Goal: Task Accomplishment & Management: Use online tool/utility

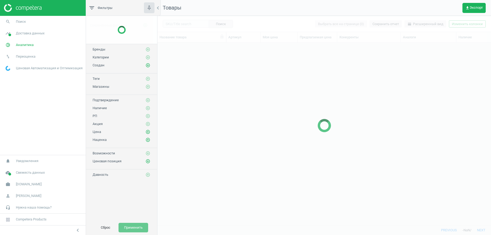
scroll to position [171, 328]
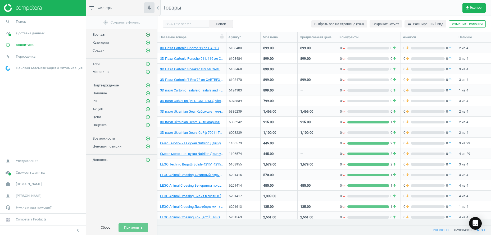
click at [148, 36] on icon "add_circle_outline" at bounding box center [147, 34] width 5 height 5
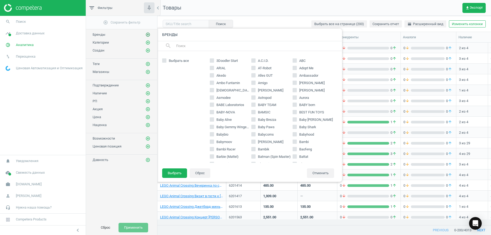
click at [148, 36] on icon "add_circle_outline" at bounding box center [147, 34] width 5 height 5
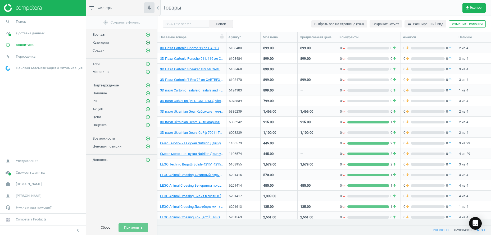
click at [146, 43] on icon "add_circle_outline" at bounding box center [147, 42] width 5 height 5
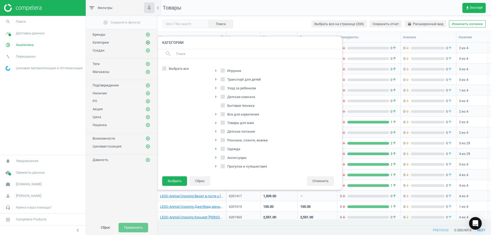
click at [147, 43] on icon "add_circle_outline" at bounding box center [147, 42] width 5 height 5
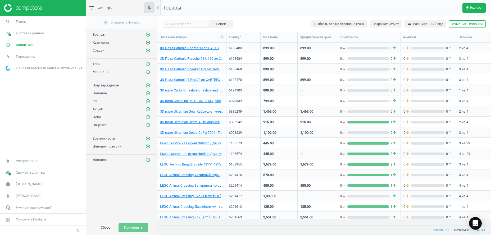
click at [147, 43] on icon "add_circle_outline" at bounding box center [147, 42] width 5 height 5
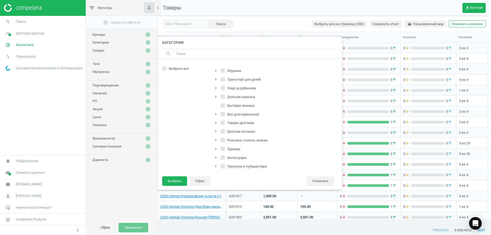
click at [217, 86] on icon "arrow_right" at bounding box center [215, 88] width 6 height 6
click at [218, 103] on icon "arrow_right" at bounding box center [218, 105] width 6 height 6
click at [241, 115] on span "Подгузники" at bounding box center [242, 113] width 21 height 5
click at [230, 115] on input "Подгузники" at bounding box center [228, 112] width 3 height 3
checkbox input "true"
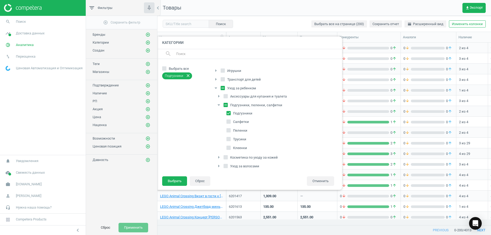
click at [235, 140] on span "Трусики" at bounding box center [239, 139] width 15 height 5
click at [230, 140] on input "Трусики" at bounding box center [228, 138] width 3 height 3
checkbox input "true"
click at [169, 178] on button "Выбрать" at bounding box center [174, 181] width 25 height 10
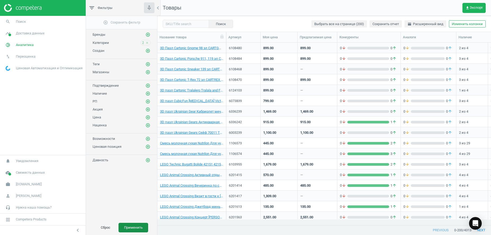
click at [134, 228] on button "Применить" at bounding box center [133, 228] width 30 height 10
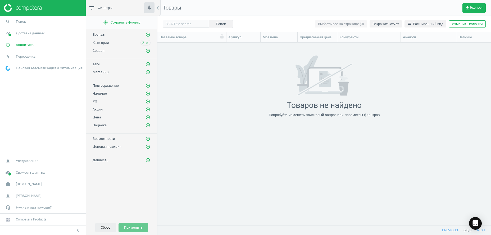
click at [104, 229] on button "Сброс" at bounding box center [105, 228] width 21 height 10
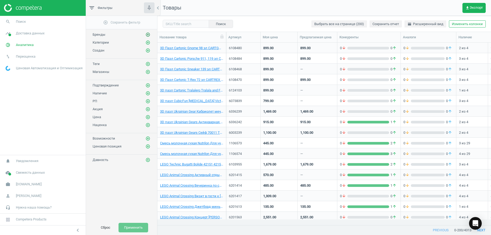
click at [148, 33] on icon "add_circle_outline" at bounding box center [147, 34] width 5 height 5
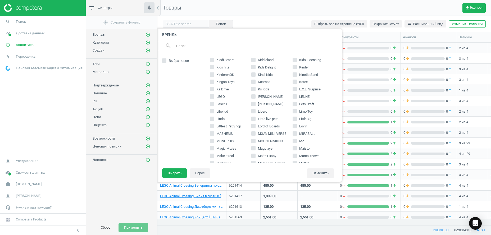
scroll to position [270, 0]
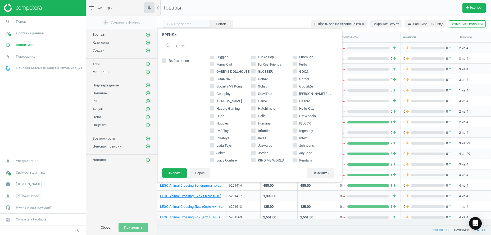
click at [214, 123] on icon at bounding box center [212, 123] width 4 height 4
click at [214, 123] on input "Huggies" at bounding box center [211, 123] width 3 height 3
checkbox input "true"
click at [170, 172] on button "Выбрать" at bounding box center [174, 173] width 25 height 10
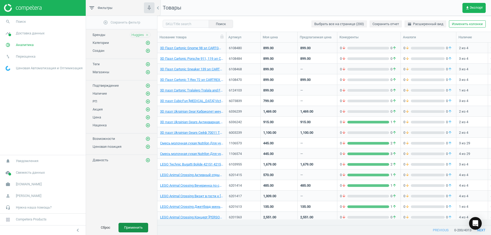
click at [135, 229] on button "Применить" at bounding box center [133, 228] width 30 height 10
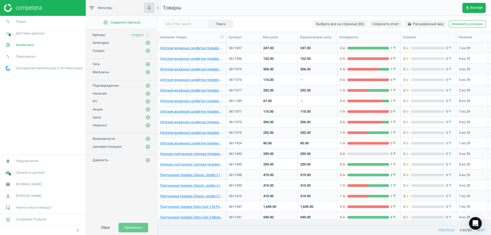
scroll to position [27, 0]
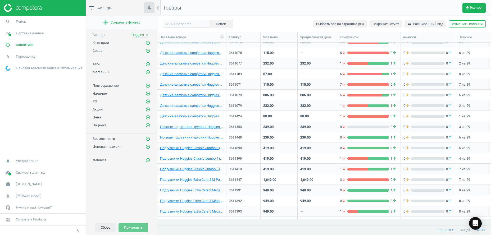
click at [111, 227] on button "Сброс" at bounding box center [105, 228] width 21 height 10
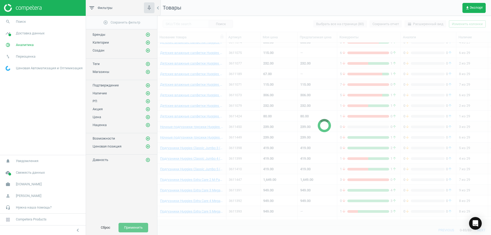
scroll to position [243, 0]
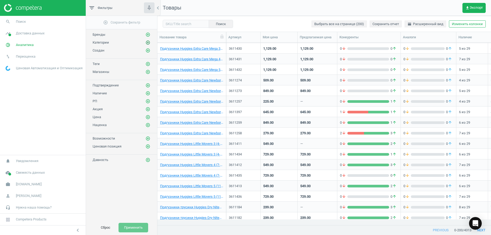
click at [148, 43] on icon "add_circle_outline" at bounding box center [147, 42] width 5 height 5
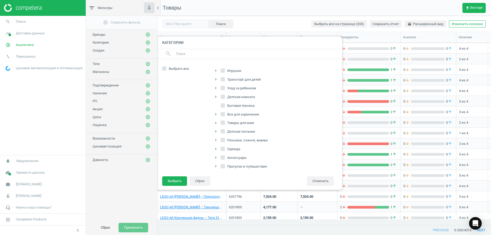
scroll to position [81, 0]
click at [217, 156] on icon "arrow_right" at bounding box center [215, 155] width 6 height 6
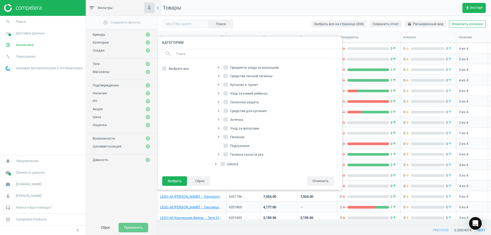
click at [227, 145] on icon at bounding box center [225, 146] width 4 height 4
click at [227, 145] on input "Подгузники" at bounding box center [225, 145] width 3 height 3
checkbox input "true"
click at [219, 135] on icon "arrow_right" at bounding box center [218, 137] width 6 height 6
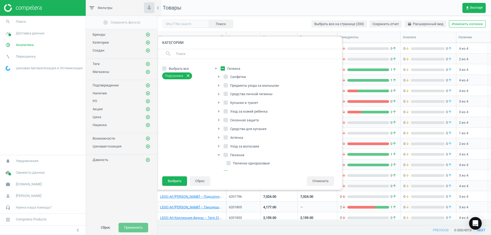
click at [217, 103] on icon "arrow_right" at bounding box center [218, 102] width 6 height 6
click at [218, 94] on icon "arrow_right" at bounding box center [218, 94] width 6 height 6
click at [220, 85] on icon "arrow_right" at bounding box center [218, 85] width 6 height 6
click at [218, 80] on icon "arrow_right" at bounding box center [218, 76] width 6 height 6
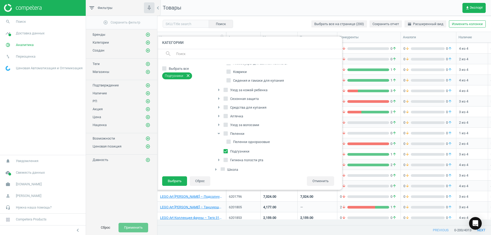
scroll to position [335, 0]
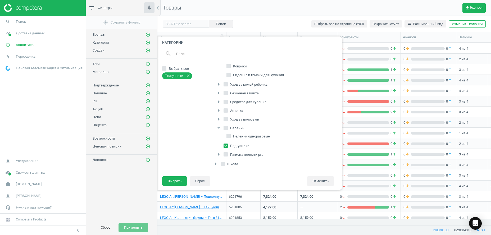
click at [177, 187] on footer "Выбрать Сброс Отменить" at bounding box center [249, 183] width 185 height 14
click at [173, 181] on button "Выбрать" at bounding box center [174, 181] width 25 height 10
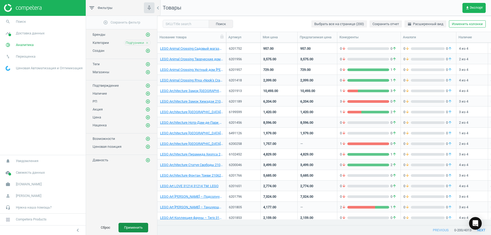
click at [136, 226] on button "Применить" at bounding box center [133, 228] width 30 height 10
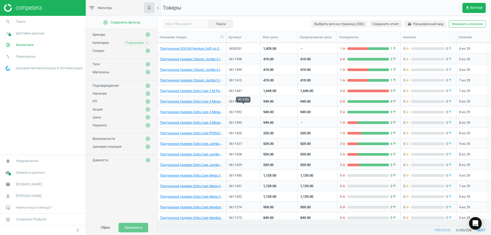
scroll to position [270, 0]
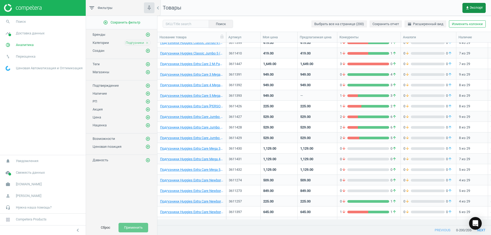
click at [474, 7] on span "get_app Экспорт" at bounding box center [473, 8] width 17 height 4
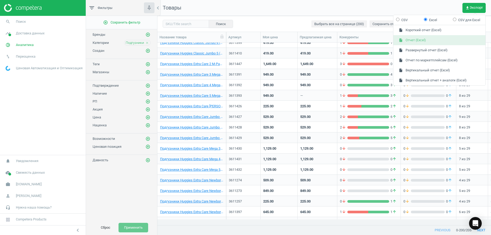
click at [412, 38] on button "insert_drive_file Отчет (Excel)" at bounding box center [439, 40] width 92 height 10
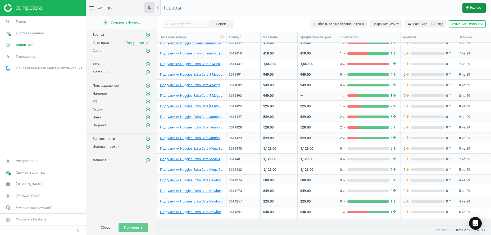
click at [473, 8] on span "get_app Экспорт" at bounding box center [473, 8] width 17 height 4
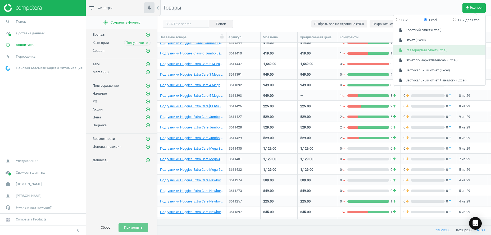
click at [420, 52] on button "insert_drive_file Развернутый отчет (Excel)" at bounding box center [439, 50] width 92 height 10
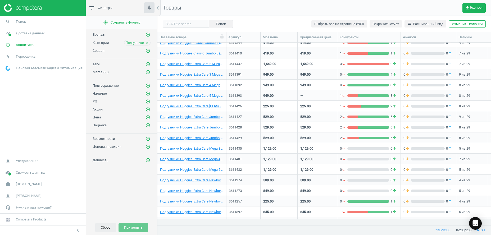
click at [110, 229] on button "Сброс" at bounding box center [105, 228] width 21 height 10
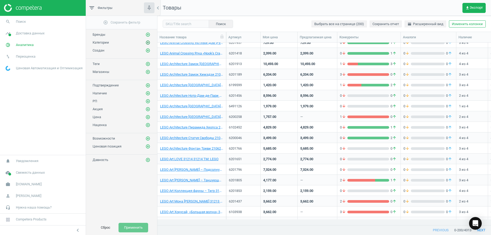
click at [149, 44] on icon "add_circle_outline" at bounding box center [147, 42] width 5 height 5
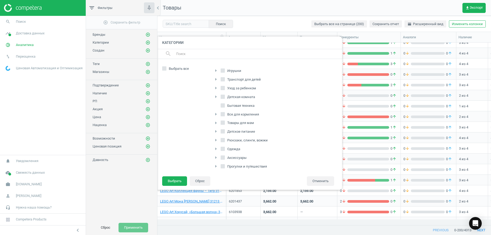
scroll to position [81, 0]
click at [216, 129] on icon "arrow_right" at bounding box center [215, 129] width 6 height 6
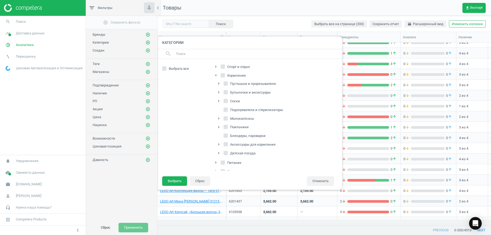
scroll to position [159, 0]
click at [216, 137] on icon "arrow_right" at bounding box center [215, 138] width 6 height 6
click at [216, 127] on icon "arrow_right" at bounding box center [218, 127] width 6 height 6
click at [216, 127] on icon "arrow_drop_down" at bounding box center [218, 127] width 6 height 6
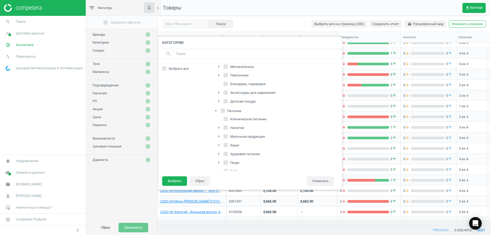
click at [216, 112] on icon "arrow_drop_down" at bounding box center [215, 111] width 6 height 6
click at [216, 137] on icon "arrow_right" at bounding box center [215, 138] width 6 height 6
click at [216, 113] on icon "arrow_drop_down" at bounding box center [215, 113] width 6 height 6
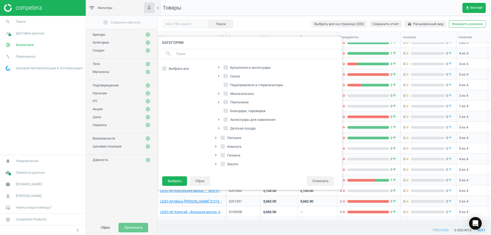
scroll to position [159, 0]
click at [223, 138] on input "Питание" at bounding box center [222, 137] width 3 height 3
checkbox input "true"
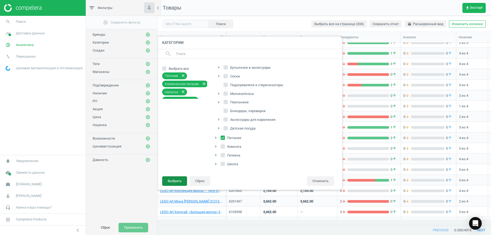
click at [176, 182] on button "Выбрать" at bounding box center [174, 181] width 25 height 10
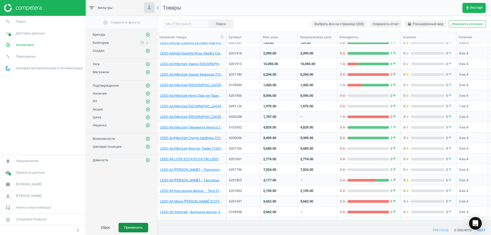
click at [133, 227] on button "Применить" at bounding box center [133, 228] width 30 height 10
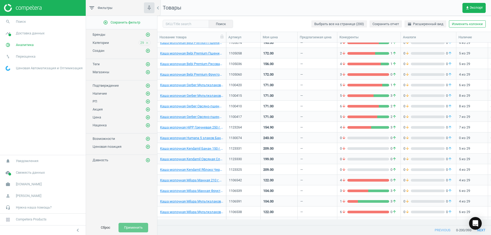
scroll to position [323, 0]
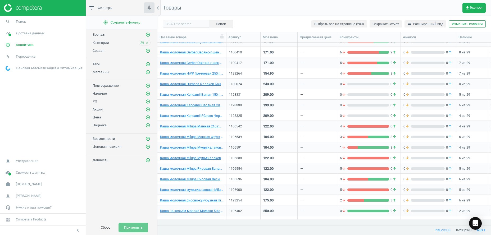
click at [141, 44] on span "29" at bounding box center [142, 42] width 4 height 5
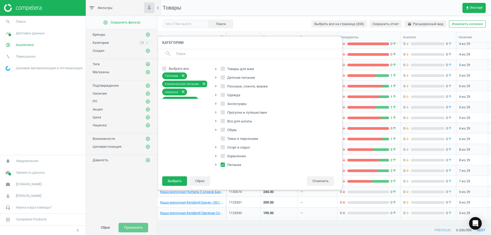
scroll to position [0, 0]
click at [223, 130] on input "Детское питание" at bounding box center [222, 131] width 3 height 3
checkbox input "true"
click at [175, 182] on button "Выбрать" at bounding box center [174, 181] width 25 height 10
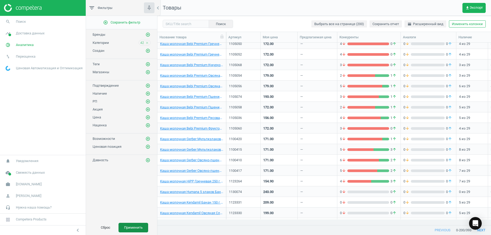
click at [131, 230] on button "Применить" at bounding box center [133, 228] width 30 height 10
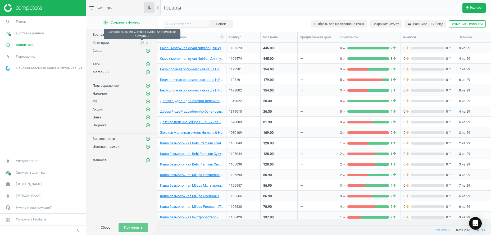
click at [142, 43] on span "42" at bounding box center [142, 42] width 4 height 5
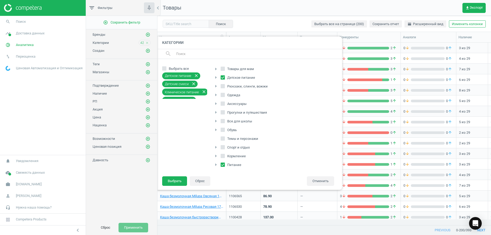
scroll to position [81, 0]
click at [216, 129] on icon "arrow_right" at bounding box center [215, 129] width 6 height 6
click at [216, 122] on icon "arrow_right" at bounding box center [215, 123] width 6 height 6
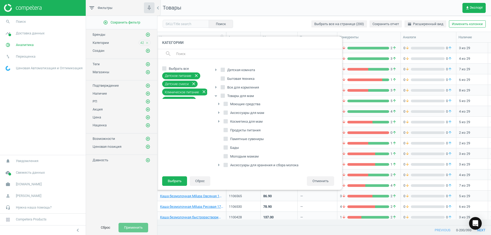
click at [245, 131] on span "Продукты питания" at bounding box center [245, 130] width 33 height 5
click at [227, 131] on input "Продукты питания" at bounding box center [225, 129] width 3 height 3
checkbox input "true"
click at [245, 129] on span "Молодым мамам" at bounding box center [244, 129] width 31 height 5
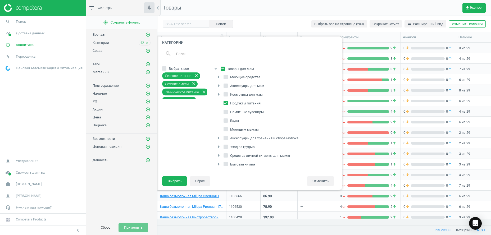
click at [227, 129] on input "Молодым мамам" at bounding box center [225, 129] width 3 height 3
click at [236, 130] on span "Молодым мамам" at bounding box center [244, 129] width 31 height 5
click at [227, 130] on input "Молодым мамам" at bounding box center [225, 129] width 3 height 3
checkbox input "false"
click at [229, 119] on span "Бады" at bounding box center [234, 120] width 11 height 5
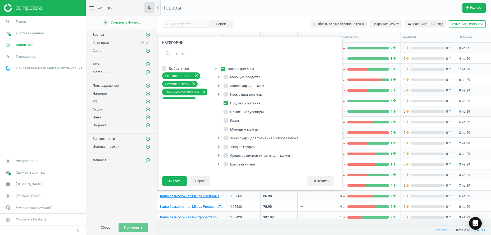
click at [227, 119] on input "Бады" at bounding box center [225, 120] width 3 height 3
checkbox input "true"
click at [176, 182] on button "Выбрать" at bounding box center [174, 181] width 25 height 10
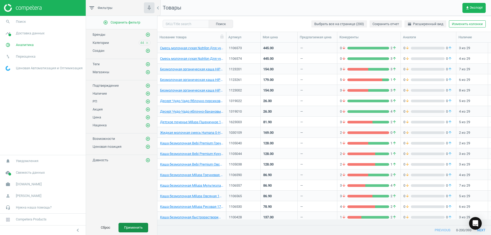
click at [138, 225] on button "Применить" at bounding box center [133, 228] width 30 height 10
click at [474, 10] on span "get_app Экспорт" at bounding box center [473, 8] width 17 height 4
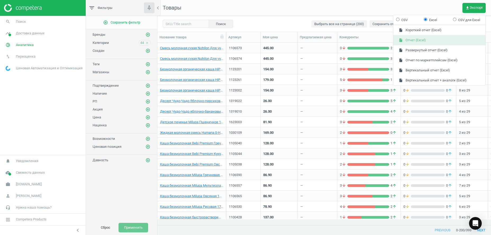
click at [422, 42] on button "insert_drive_file Отчет (Excel)" at bounding box center [439, 40] width 92 height 10
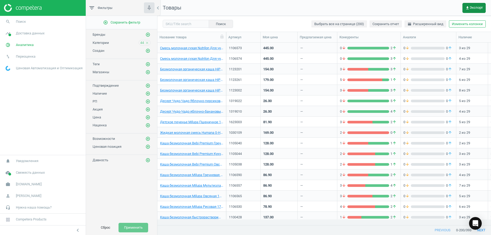
click at [474, 7] on span "get_app Экспорт" at bounding box center [473, 8] width 17 height 4
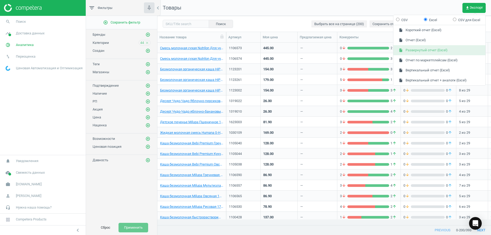
click at [434, 52] on button "insert_drive_file Развернутый отчет (Excel)" at bounding box center [439, 50] width 92 height 10
